Goal: Browse casually: Explore the website without a specific task or goal

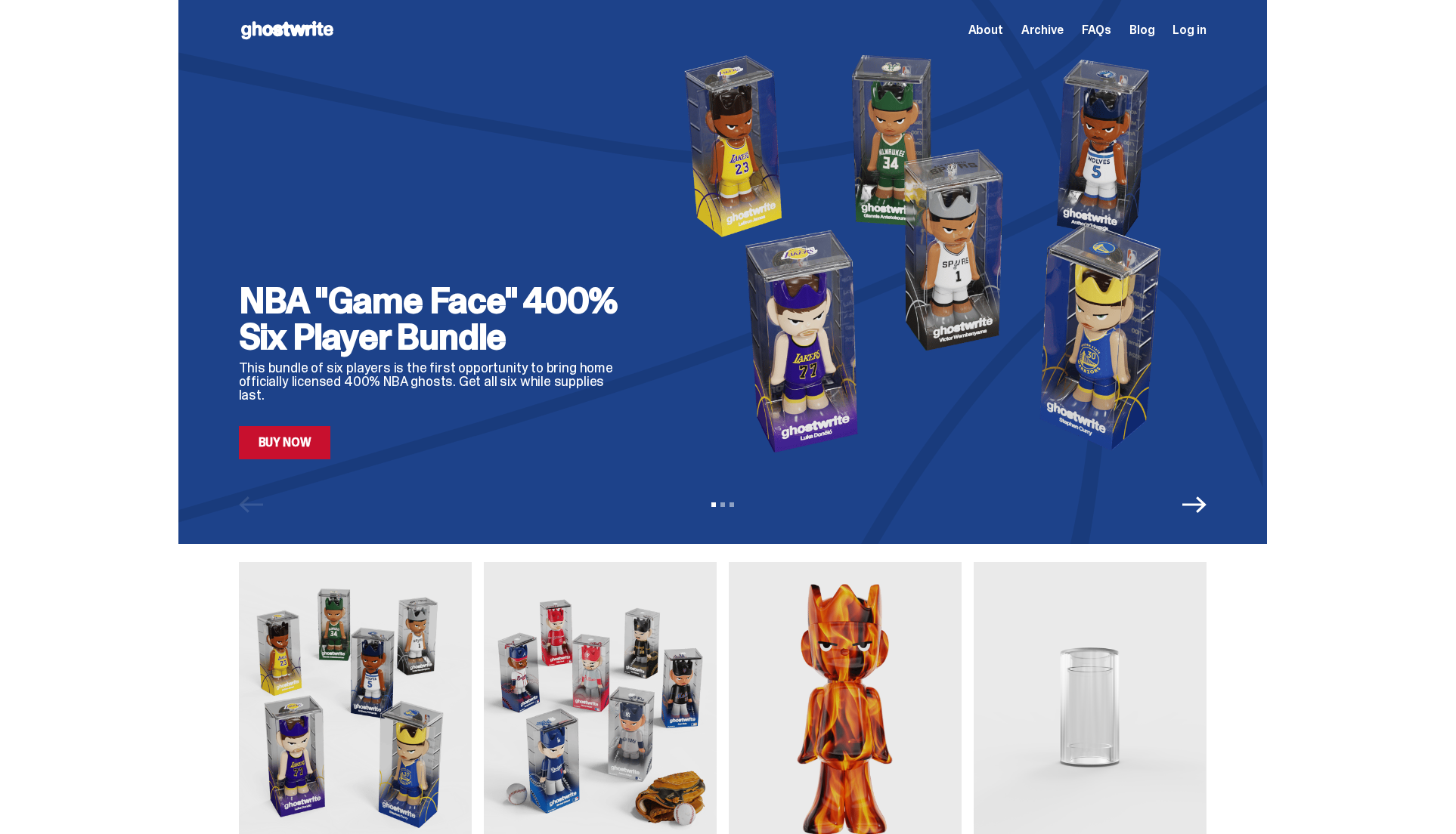
click at [1049, 26] on span "Archive" at bounding box center [1042, 30] width 42 height 12
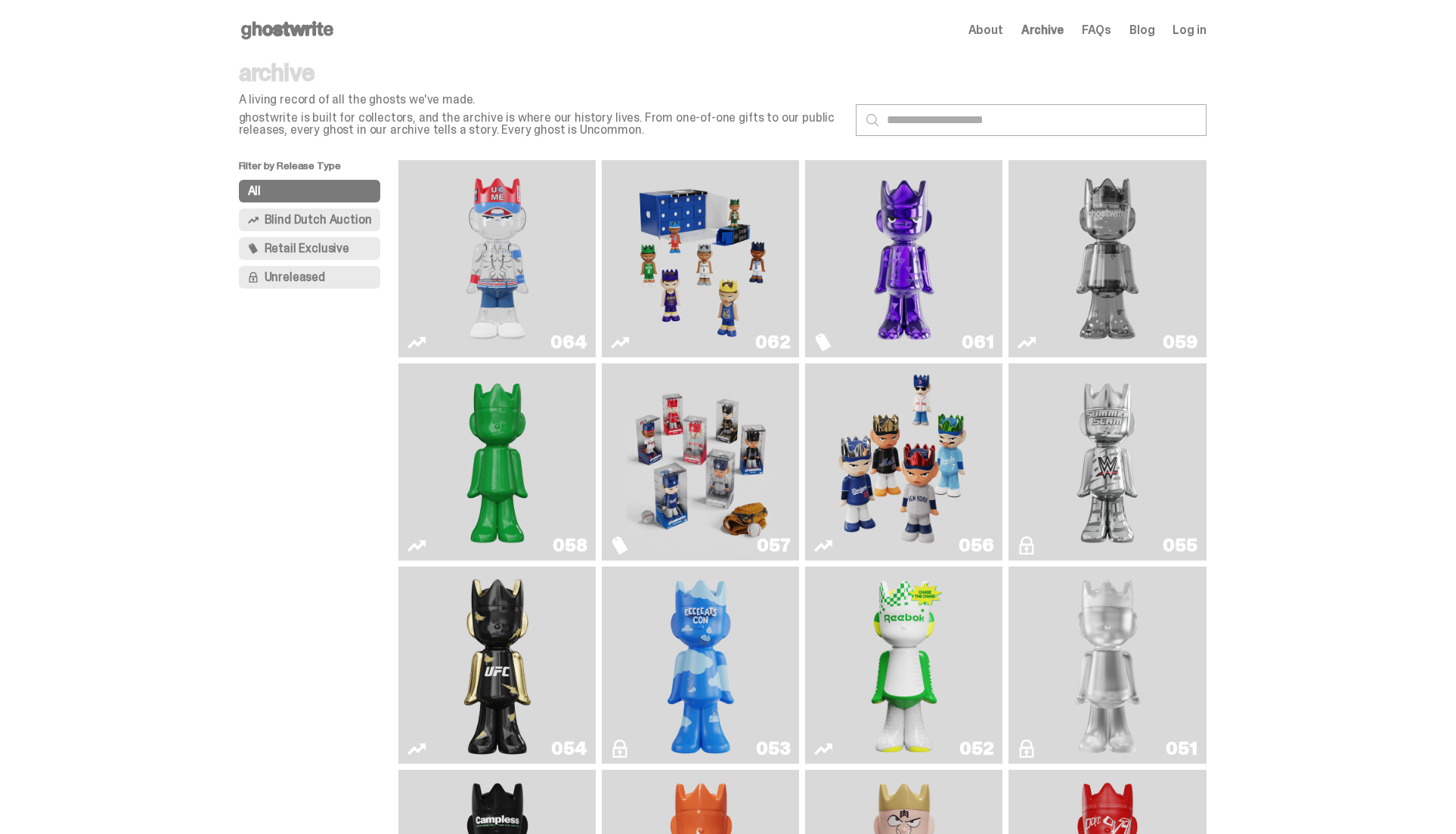
click at [516, 264] on img "You Can't See Me" at bounding box center [498, 259] width 148 height 185
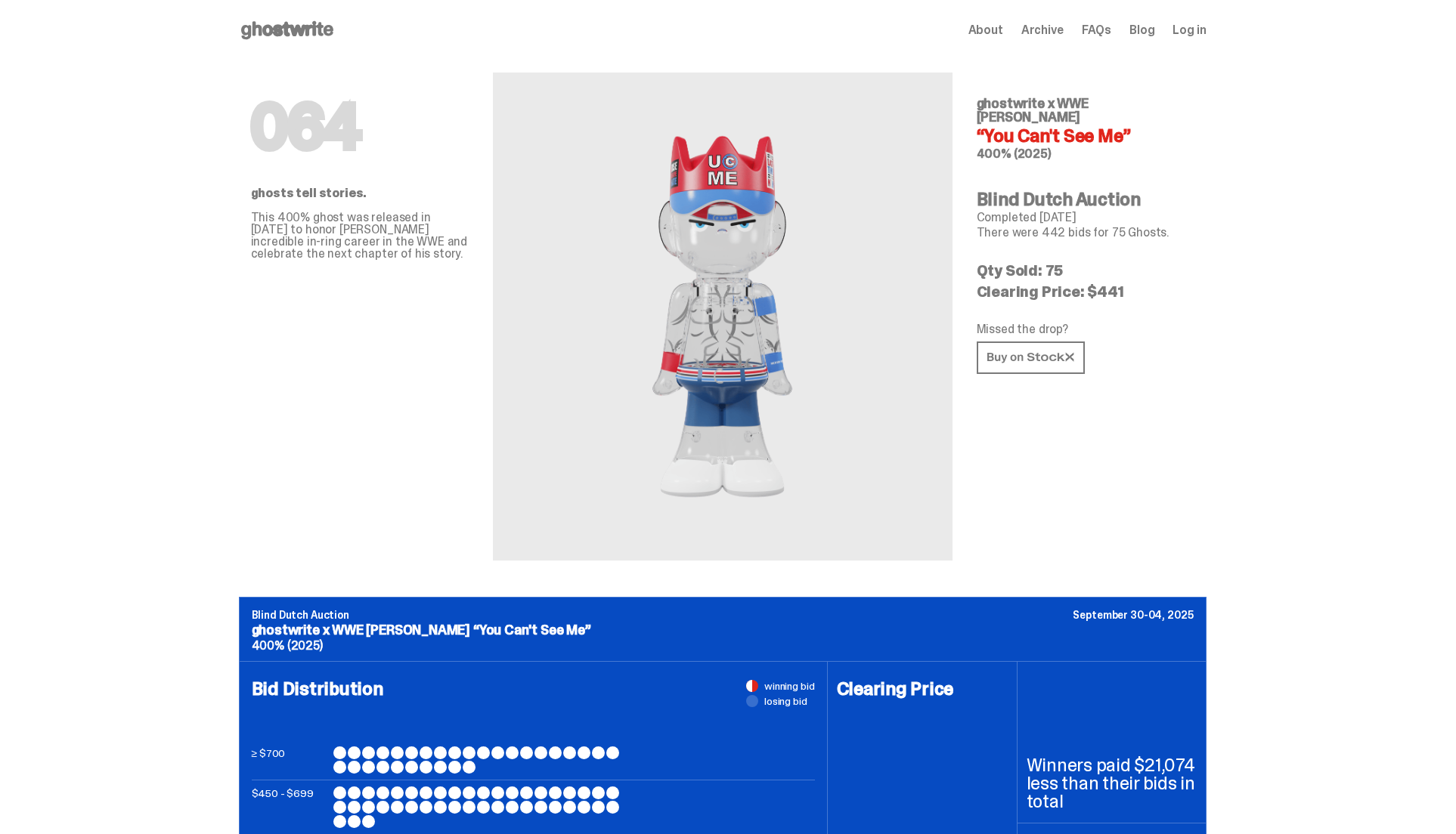
drag, startPoint x: 1114, startPoint y: 105, endPoint x: 1177, endPoint y: 107, distance: 63.0
click at [1177, 107] on h5 "ghostwrite x WWE [PERSON_NAME]" at bounding box center [1085, 110] width 217 height 28
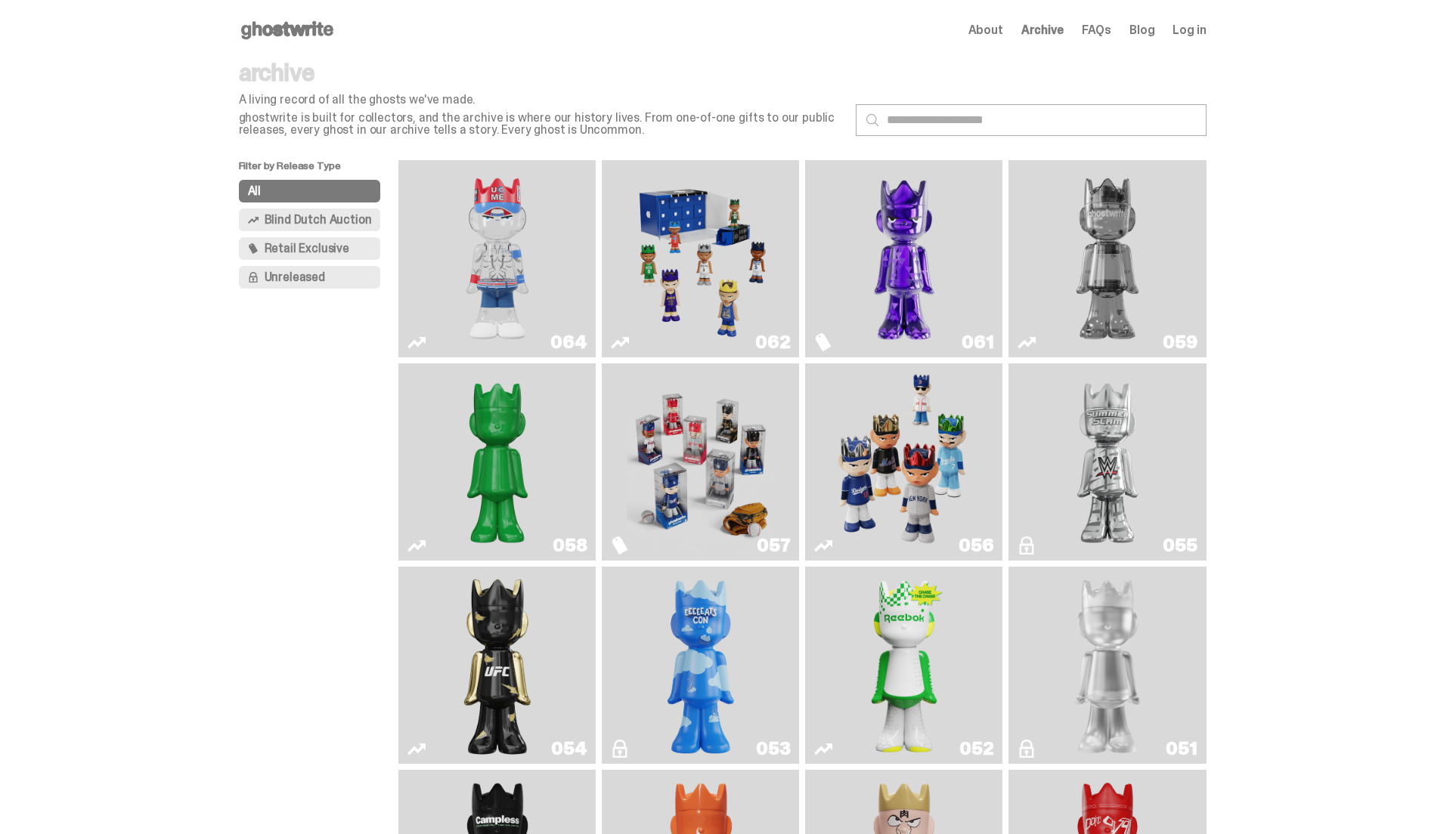
click at [484, 234] on img "You Can't See Me" at bounding box center [498, 259] width 148 height 185
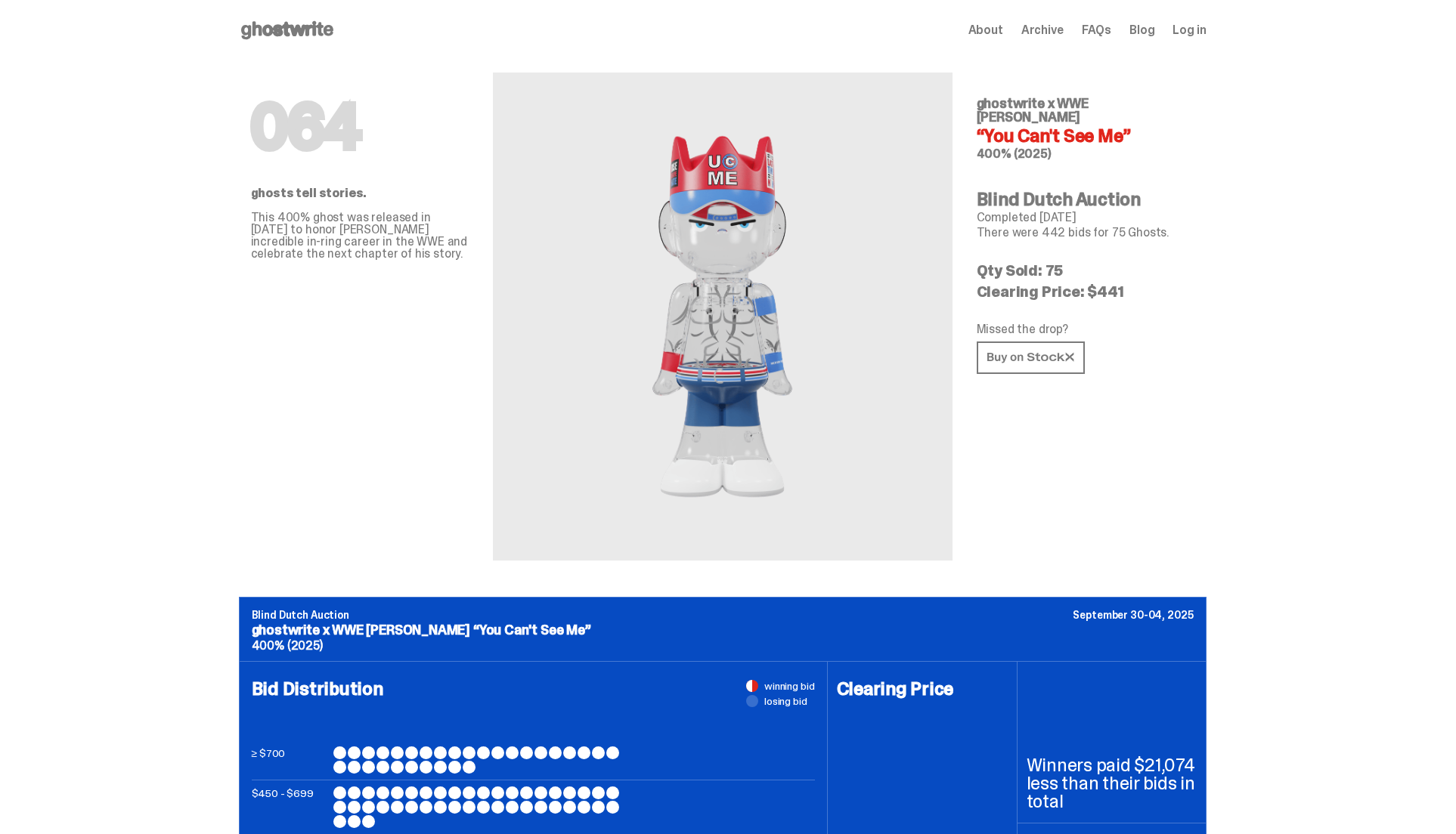
click at [1142, 28] on link "Blog" at bounding box center [1141, 30] width 25 height 12
